Goal: Use online tool/utility: Utilize a website feature to perform a specific function

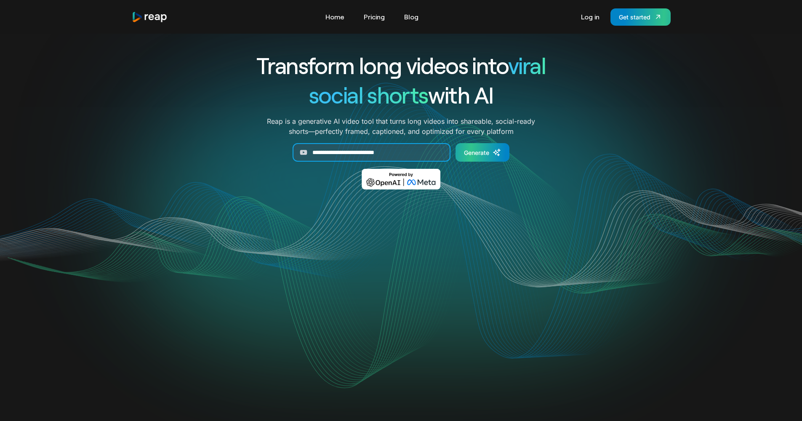
type input "**********"
click at [492, 152] on link "Generate" at bounding box center [483, 152] width 54 height 19
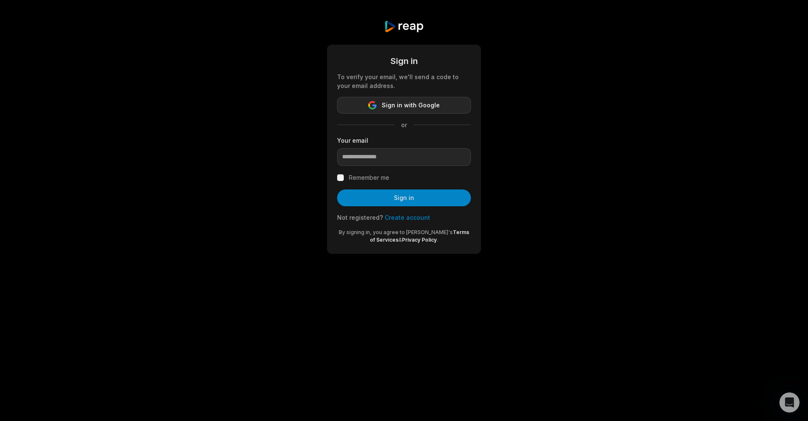
click at [396, 107] on span "Sign in with Google" at bounding box center [411, 105] width 58 height 10
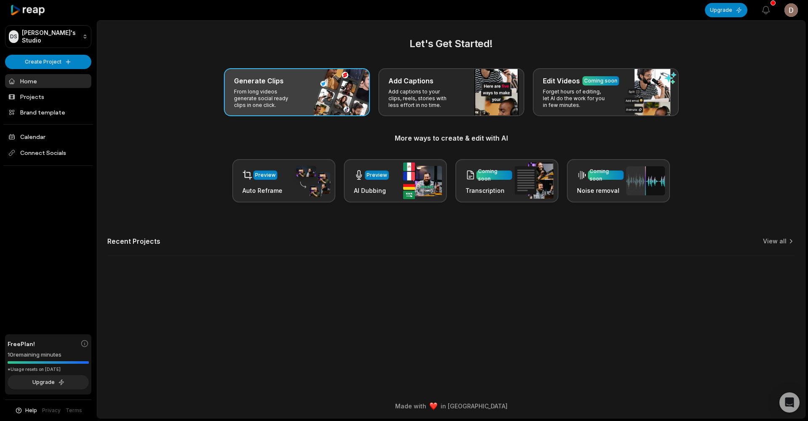
click at [298, 100] on p "From long videos generate social ready clips in one click." at bounding box center [266, 98] width 65 height 20
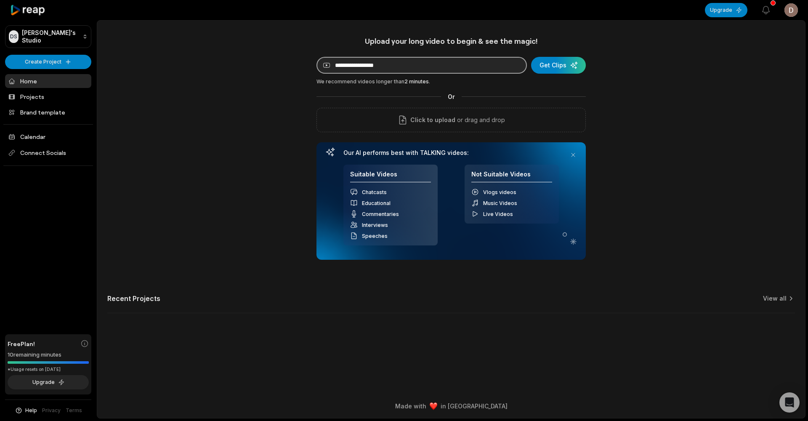
click at [417, 69] on input at bounding box center [422, 65] width 211 height 17
click at [414, 67] on input at bounding box center [422, 65] width 211 height 17
paste input "**********"
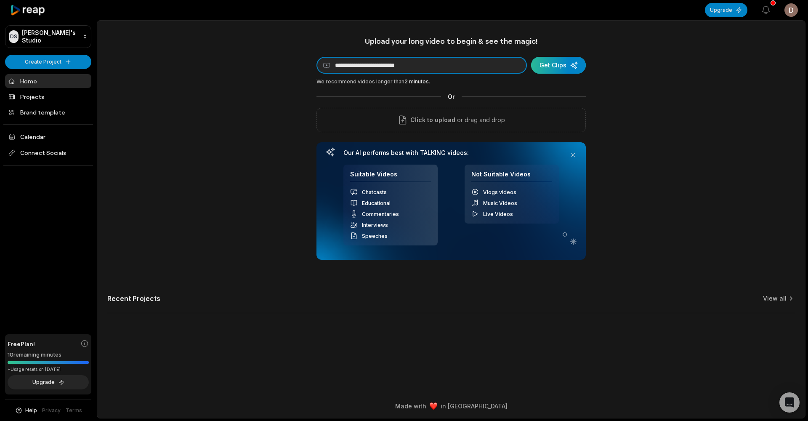
type input "**********"
click at [556, 66] on div "submit" at bounding box center [558, 65] width 55 height 17
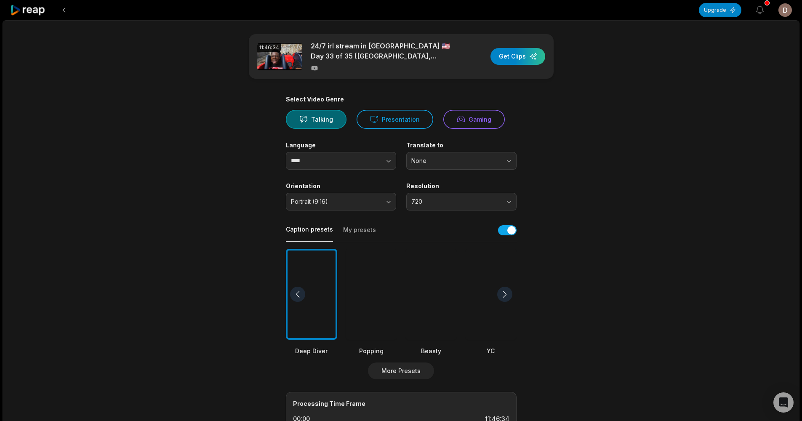
click at [510, 294] on div at bounding box center [504, 294] width 15 height 15
click at [302, 292] on div at bounding box center [297, 294] width 15 height 15
click at [387, 120] on button "Presentation" at bounding box center [395, 119] width 77 height 19
click at [454, 157] on span "None" at bounding box center [455, 161] width 88 height 8
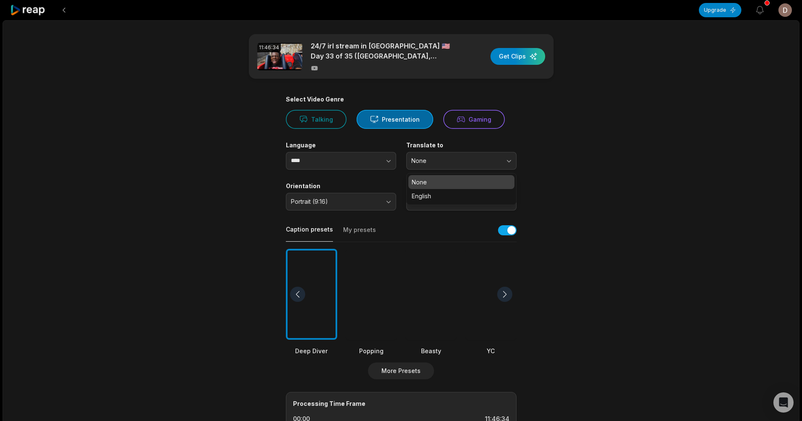
click at [236, 179] on main "11:46:34 [DATE] irl stream in [GEOGRAPHIC_DATA] 🇺🇸 Day 33 of 35 ([GEOGRAPHIC_DA…" at bounding box center [401, 292] width 408 height 516
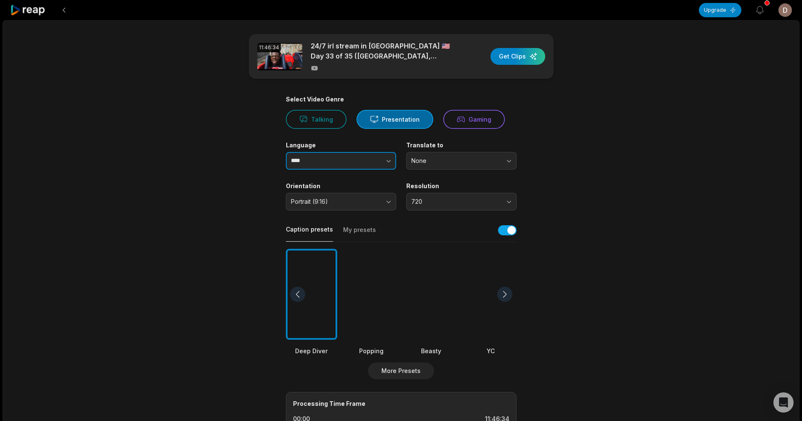
click at [343, 164] on input "****" at bounding box center [341, 161] width 110 height 18
click at [483, 120] on button "Gaming" at bounding box center [473, 119] width 61 height 19
click at [405, 120] on button "Presentation" at bounding box center [395, 119] width 77 height 19
click at [307, 122] on icon at bounding box center [303, 119] width 8 height 8
click at [385, 123] on button "Presentation" at bounding box center [395, 119] width 77 height 19
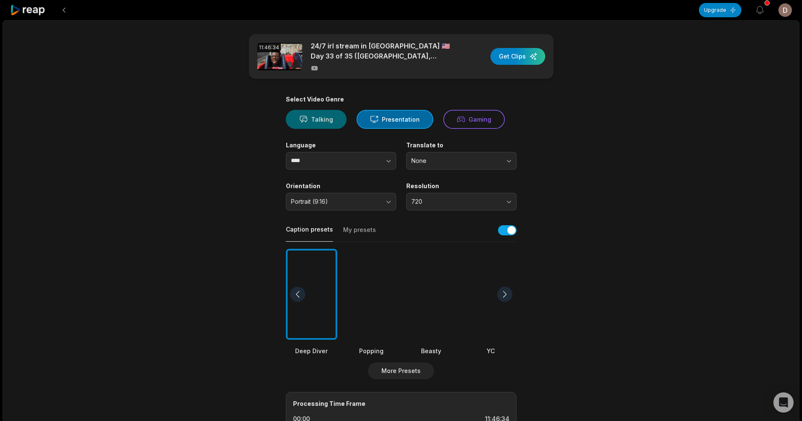
click at [320, 123] on button "Talking" at bounding box center [316, 119] width 61 height 19
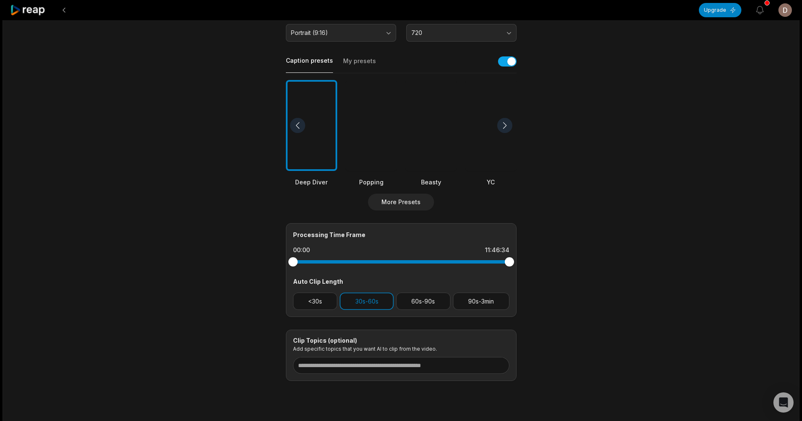
scroll to position [188, 0]
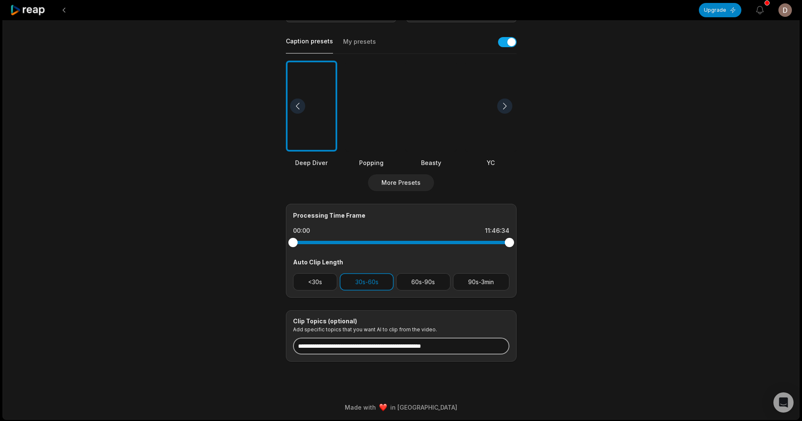
click at [455, 347] on input at bounding box center [401, 346] width 216 height 17
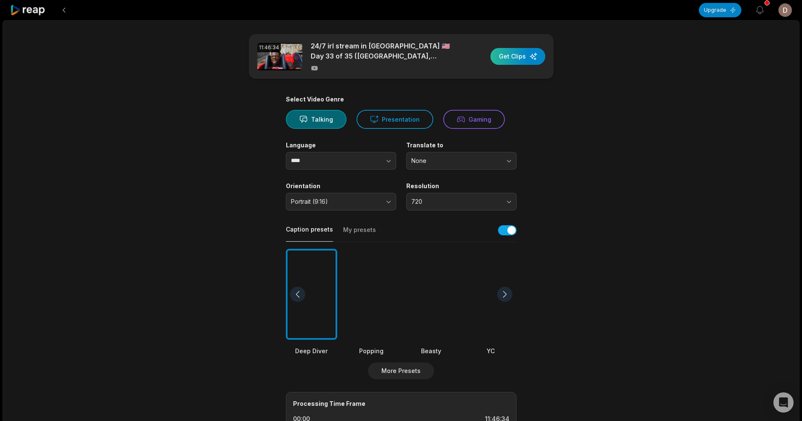
type input "**********"
click at [520, 57] on div "button" at bounding box center [518, 56] width 55 height 17
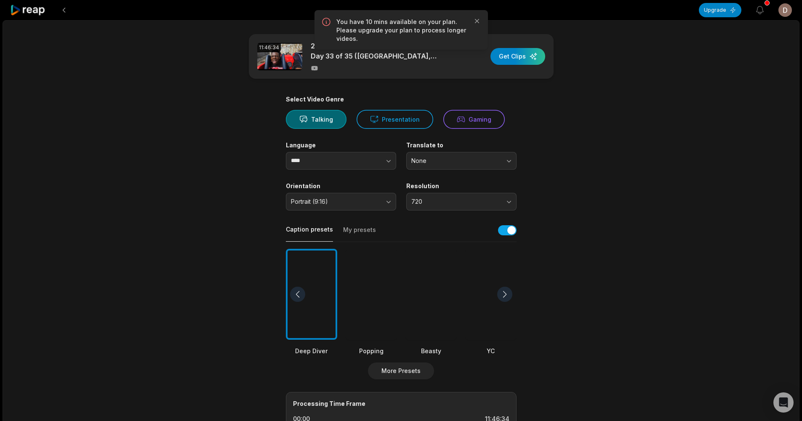
click at [481, 22] on div "You have 10 mins available on your plan. Please upgrade your plan to process lo…" at bounding box center [401, 30] width 173 height 40
click at [479, 20] on icon "button" at bounding box center [477, 21] width 8 height 8
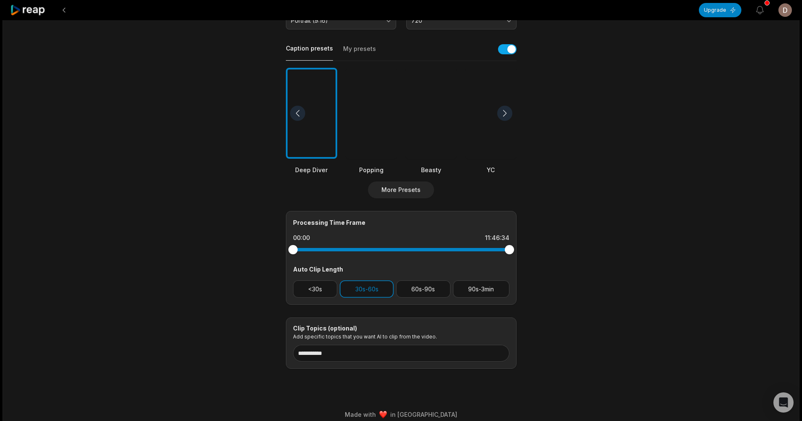
scroll to position [188, 0]
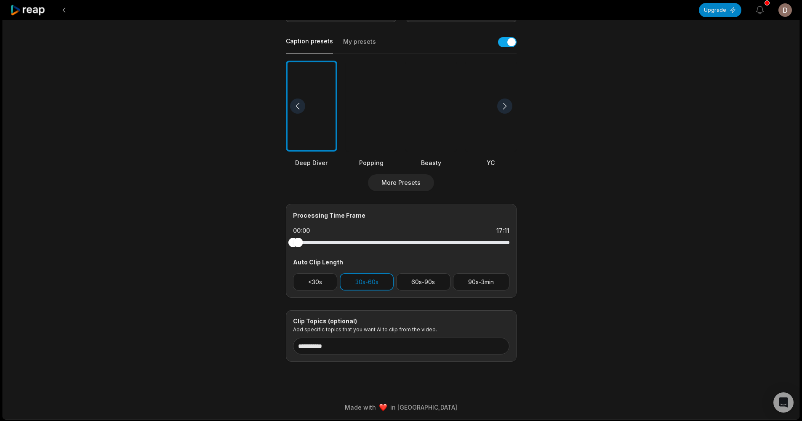
drag, startPoint x: 505, startPoint y: 240, endPoint x: 298, endPoint y: 251, distance: 207.0
click at [298, 251] on div "Processing Time Frame 00:00 17:11 Auto Clip Length <30s 30s-60s 60s-90s 90s-3min" at bounding box center [401, 251] width 231 height 94
drag, startPoint x: 296, startPoint y: 243, endPoint x: 445, endPoint y: 240, distance: 149.1
click at [445, 240] on div at bounding box center [444, 242] width 9 height 9
drag, startPoint x: 294, startPoint y: 243, endPoint x: 453, endPoint y: 247, distance: 159.7
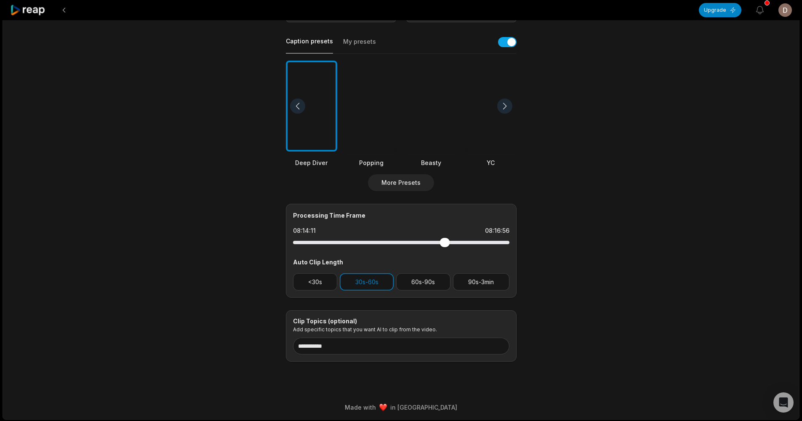
click at [453, 247] on div at bounding box center [401, 242] width 216 height 15
drag, startPoint x: 443, startPoint y: 243, endPoint x: 427, endPoint y: 245, distance: 16.1
click at [427, 245] on div at bounding box center [430, 242] width 9 height 9
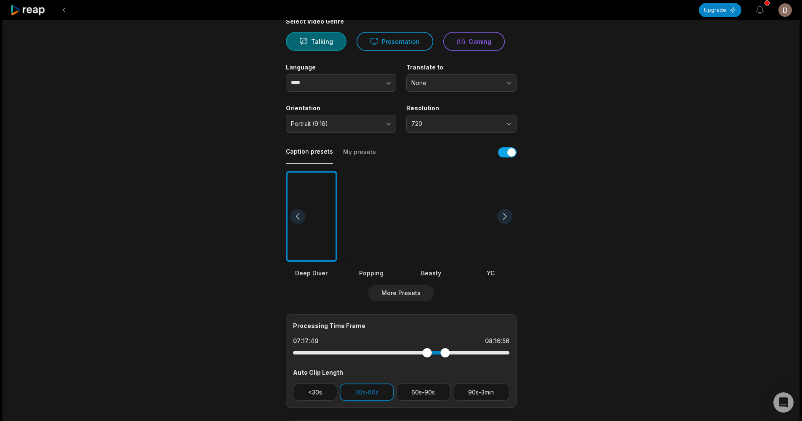
scroll to position [12, 0]
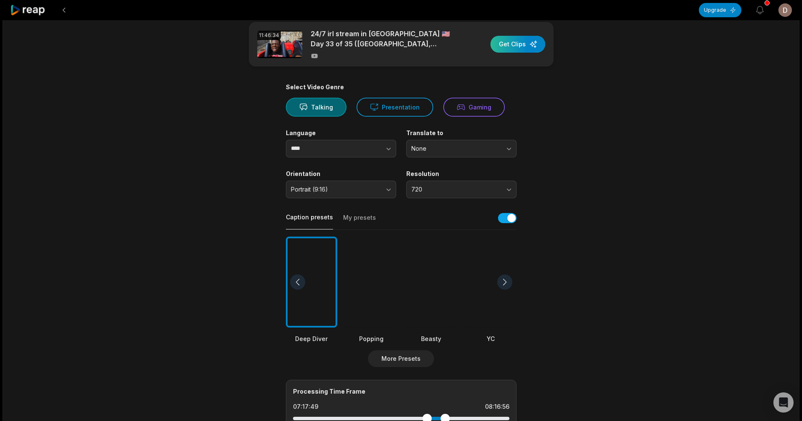
click at [528, 37] on div "button" at bounding box center [518, 44] width 55 height 17
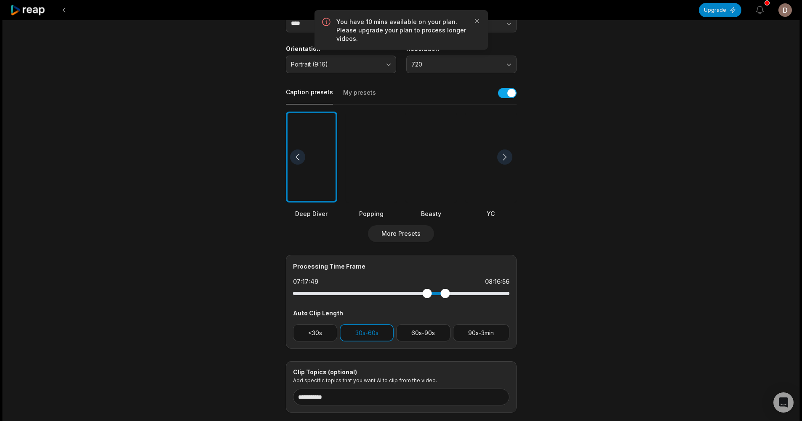
scroll to position [139, 0]
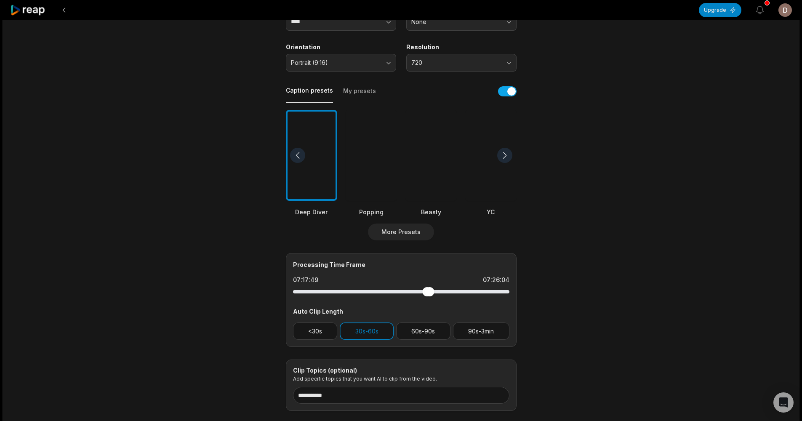
drag, startPoint x: 446, startPoint y: 291, endPoint x: 430, endPoint y: 294, distance: 17.0
click at [430, 294] on div at bounding box center [429, 291] width 9 height 9
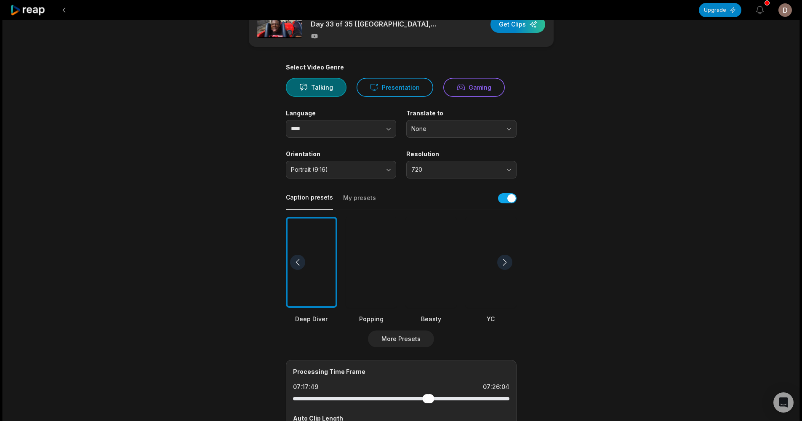
scroll to position [0, 0]
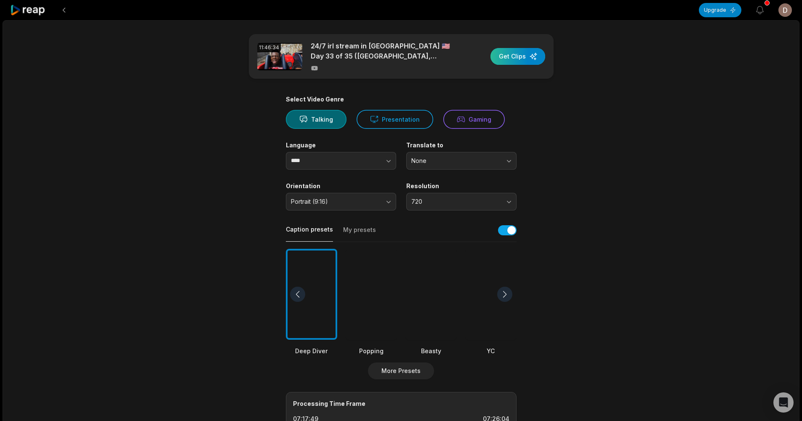
click at [512, 51] on div "button" at bounding box center [518, 56] width 55 height 17
